Goal: Task Accomplishment & Management: Use online tool/utility

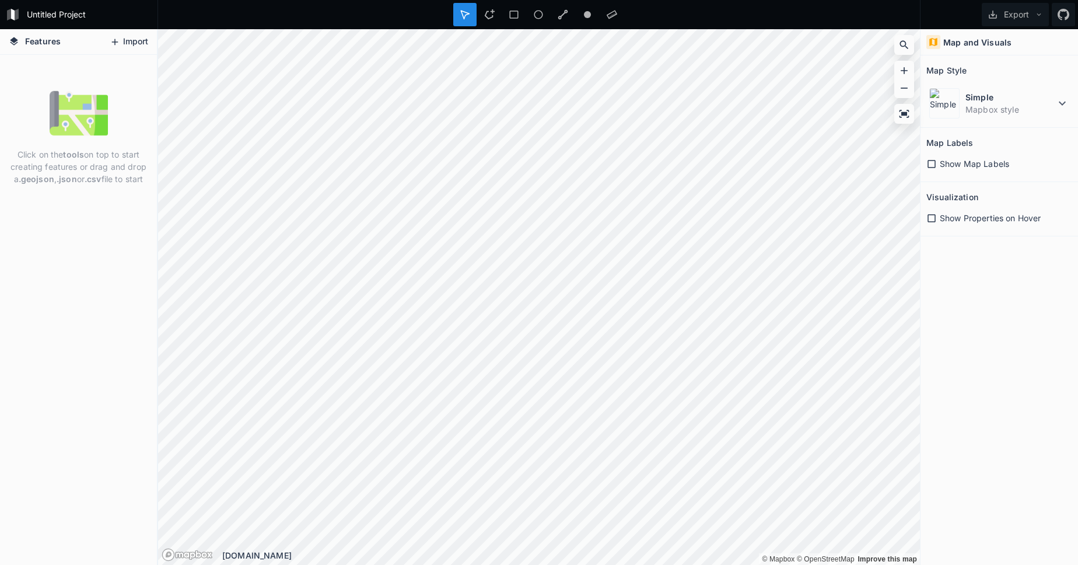
click at [120, 39] on button "Import" at bounding box center [129, 42] width 50 height 19
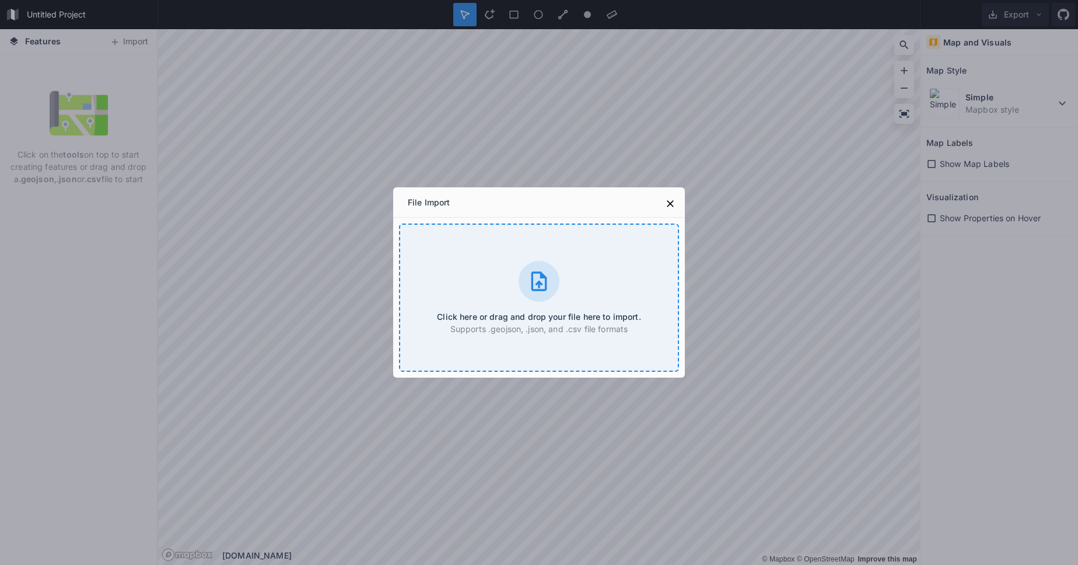
click at [460, 303] on div "Click here or drag and drop your file here to import. Supports .geojson, .json,…" at bounding box center [539, 297] width 280 height 148
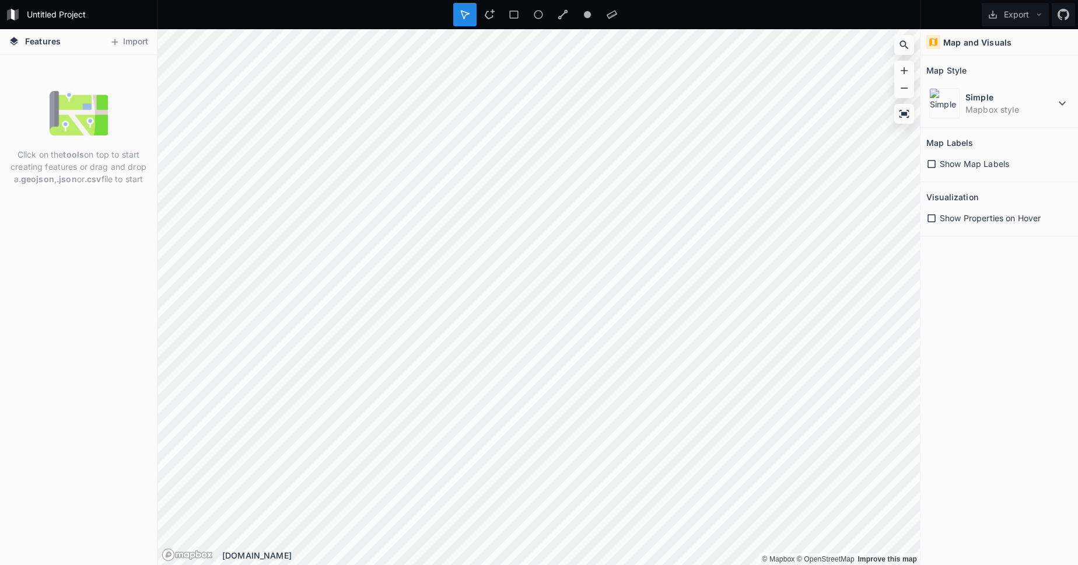
click at [84, 142] on div "Click on the tools on top to start creating features or drag and drop a .geojso…" at bounding box center [78, 137] width 157 height 107
click at [899, 112] on icon at bounding box center [904, 114] width 12 height 12
click at [903, 115] on icon at bounding box center [904, 114] width 10 height 8
click at [125, 48] on button "Import" at bounding box center [129, 42] width 50 height 19
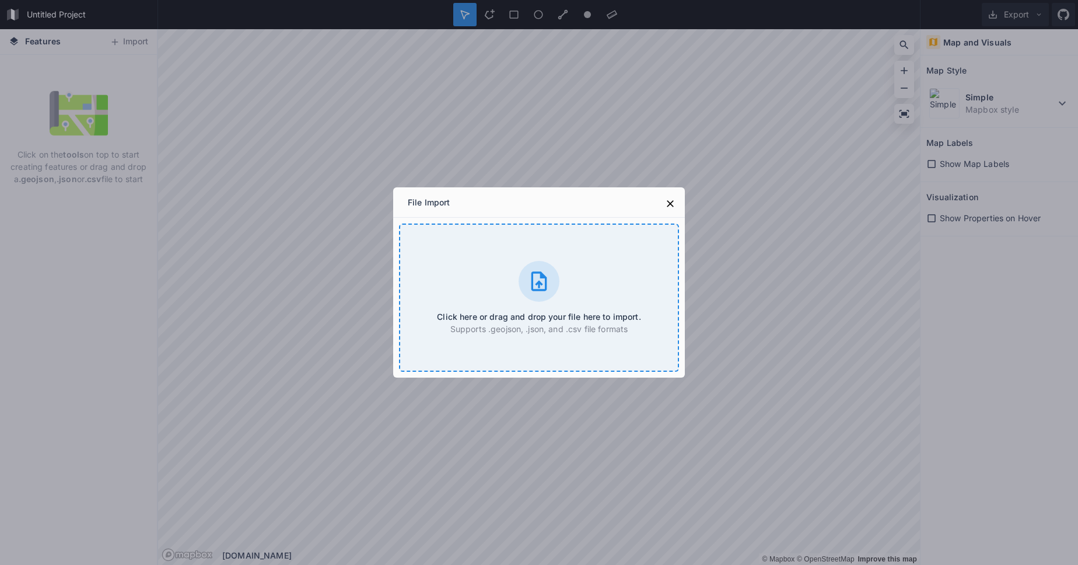
click at [553, 292] on div at bounding box center [539, 281] width 41 height 41
click at [676, 198] on button at bounding box center [669, 203] width 17 height 17
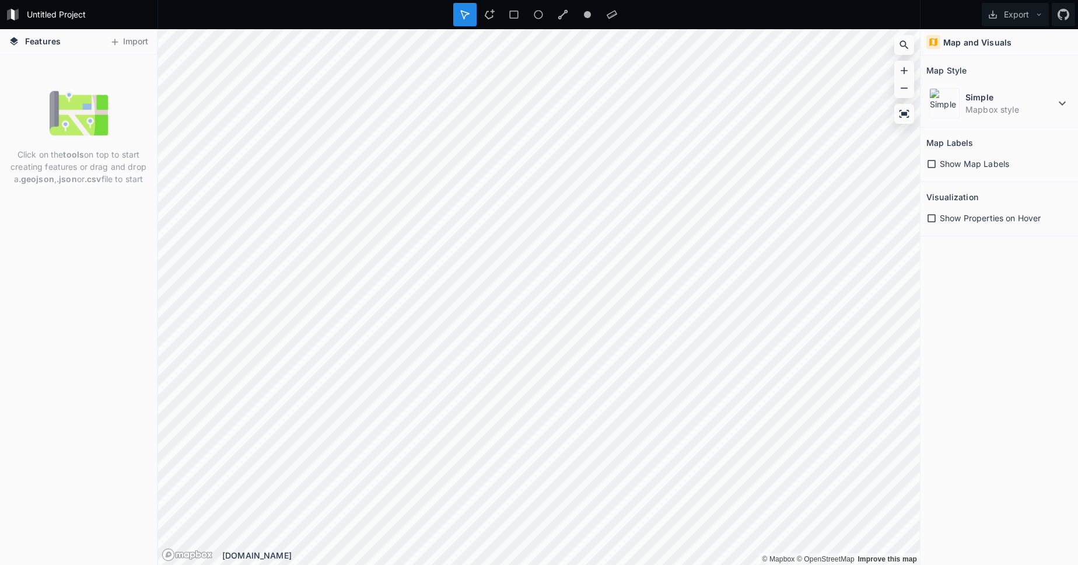
click at [90, 167] on p "Click on the tools on top to start creating features or drag and drop a .geojso…" at bounding box center [78, 166] width 139 height 37
click at [136, 49] on button "Import" at bounding box center [129, 42] width 50 height 19
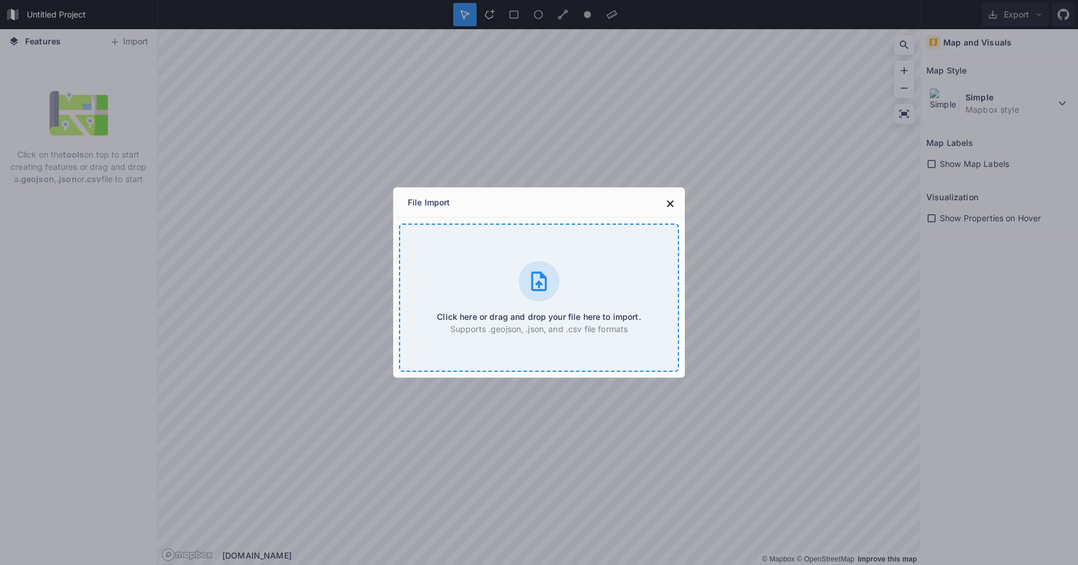
click at [542, 286] on icon at bounding box center [538, 280] width 23 height 23
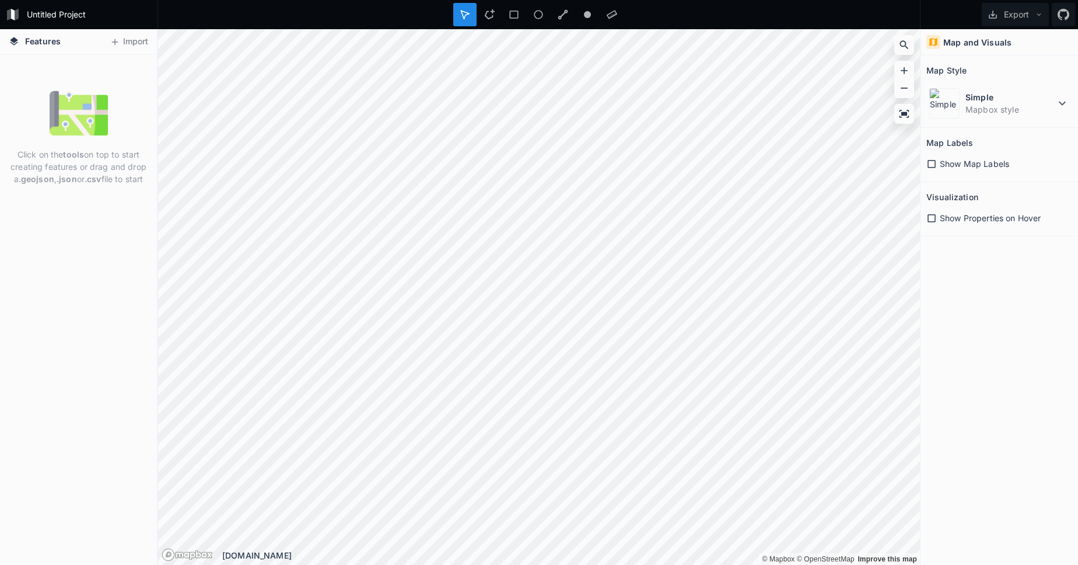
click at [85, 146] on div "Click on the tools on top to start creating features or drag and drop a .geojso…" at bounding box center [78, 137] width 157 height 107
click at [606, 14] on div at bounding box center [611, 14] width 23 height 23
click at [468, 13] on icon at bounding box center [465, 14] width 8 height 8
click at [748, 551] on div "© Mapbox © OpenStreetMap Improve this map © Mapbox © OpenStreetMap Improve this…" at bounding box center [539, 296] width 762 height 535
